Goal: Information Seeking & Learning: Learn about a topic

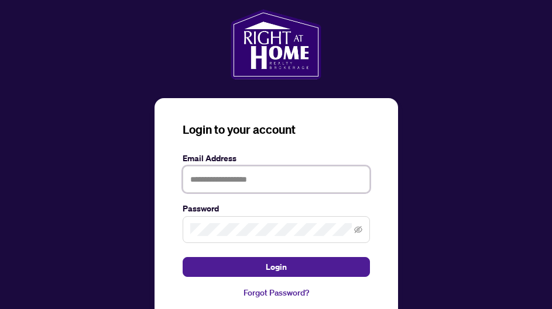
click at [211, 174] on input "text" at bounding box center [276, 179] width 187 height 27
type input "**********"
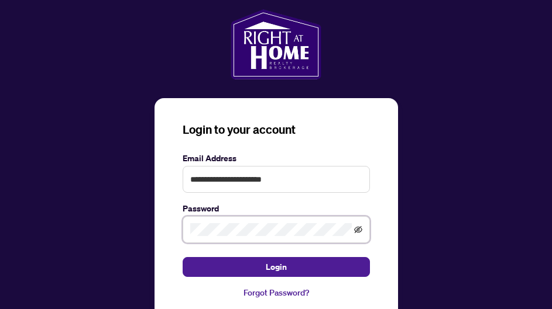
click at [356, 232] on icon "eye-invisible" at bounding box center [358, 229] width 8 height 7
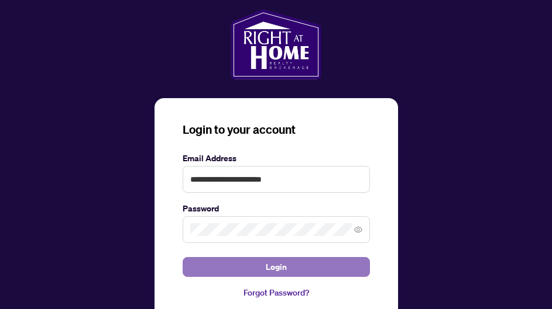
click at [302, 268] on button "Login" at bounding box center [276, 267] width 187 height 20
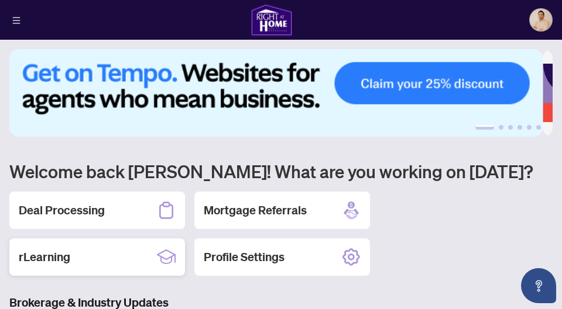
click at [112, 250] on div "rLearning" at bounding box center [96, 257] width 175 height 37
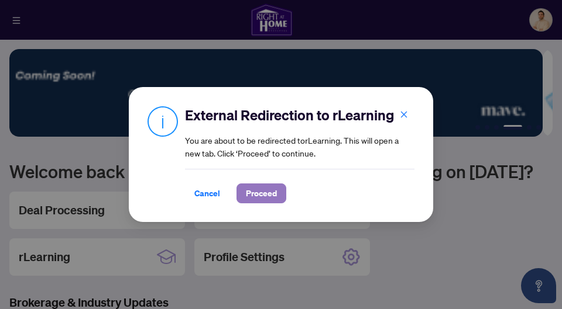
click at [254, 195] on span "Proceed" at bounding box center [261, 193] width 31 height 19
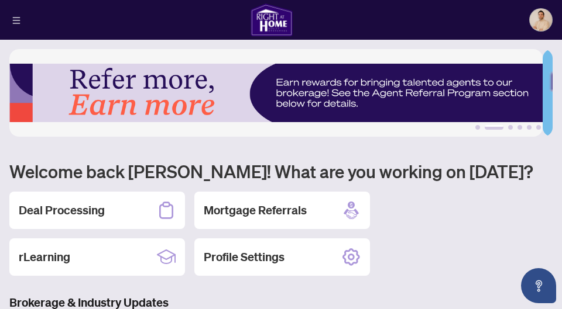
click at [534, 21] on img at bounding box center [540, 20] width 22 height 22
click at [539, 63] on li "Logout" at bounding box center [533, 53] width 51 height 19
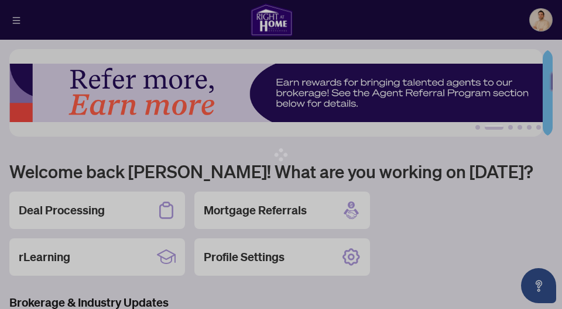
click at [537, 27] on div at bounding box center [281, 154] width 562 height 309
